Goal: Task Accomplishment & Management: Use online tool/utility

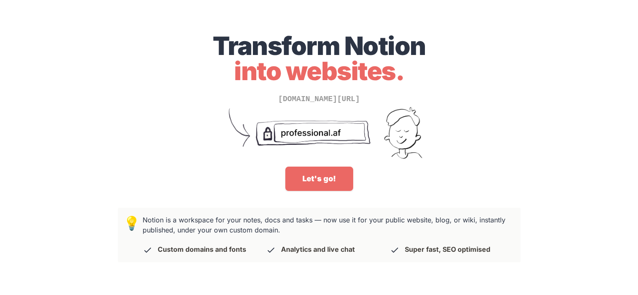
scroll to position [26, 0]
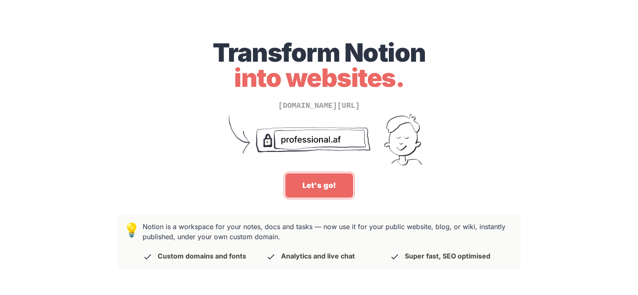
click at [321, 173] on link "Let's go!" at bounding box center [319, 185] width 68 height 24
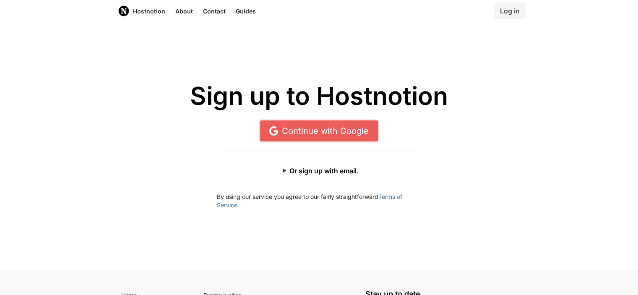
click at [293, 130] on link "Continue with Google" at bounding box center [319, 130] width 118 height 21
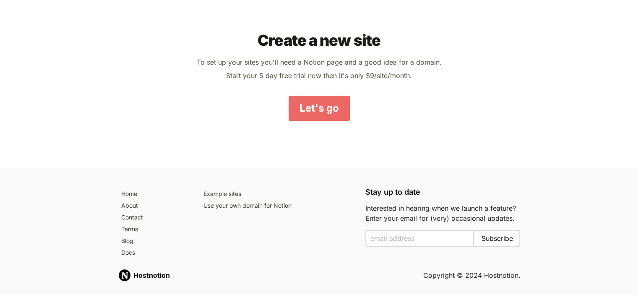
scroll to position [92, 0]
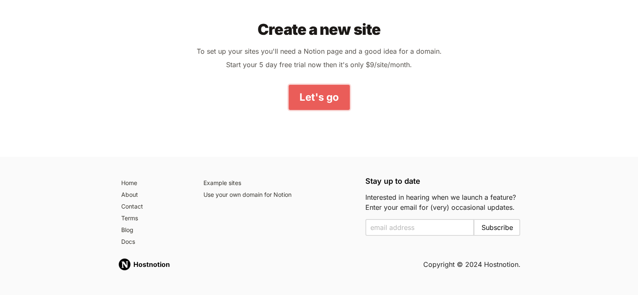
click at [328, 99] on link "Let's go" at bounding box center [319, 97] width 61 height 25
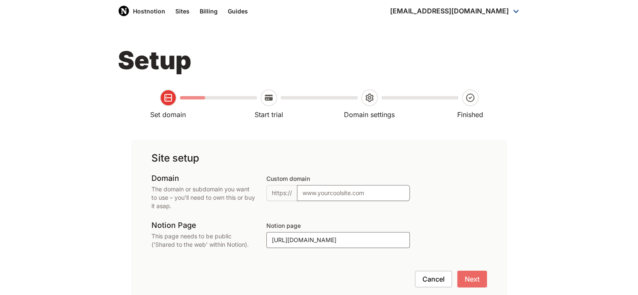
scroll to position [92, 0]
